Goal: Task Accomplishment & Management: Manage account settings

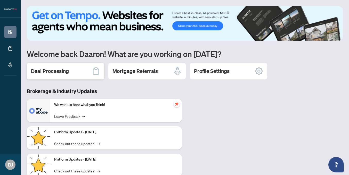
click at [69, 68] on div "Deal Processing" at bounding box center [65, 71] width 77 height 17
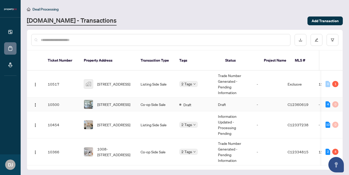
click at [156, 100] on td "Co-op Side Sale" at bounding box center [155, 105] width 39 height 14
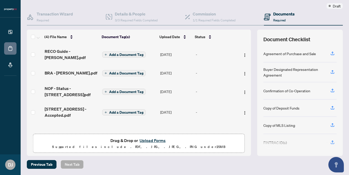
scroll to position [41, 0]
click at [148, 139] on button "Upload Forms" at bounding box center [152, 140] width 29 height 7
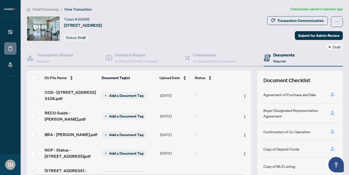
scroll to position [0, 0]
click at [232, 32] on div "Transaction Communication Submit for Admin Review Draft" at bounding box center [263, 33] width 157 height 34
